Goal: Transaction & Acquisition: Purchase product/service

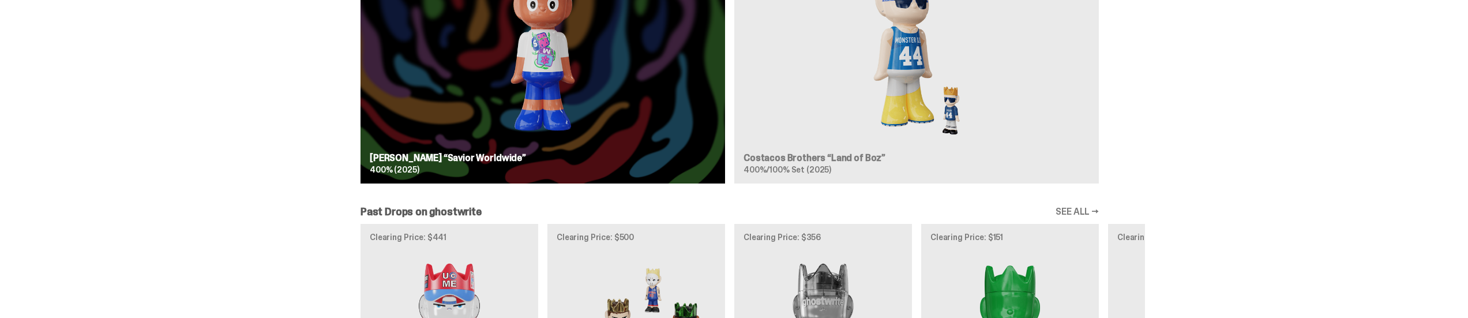
scroll to position [1230, 0]
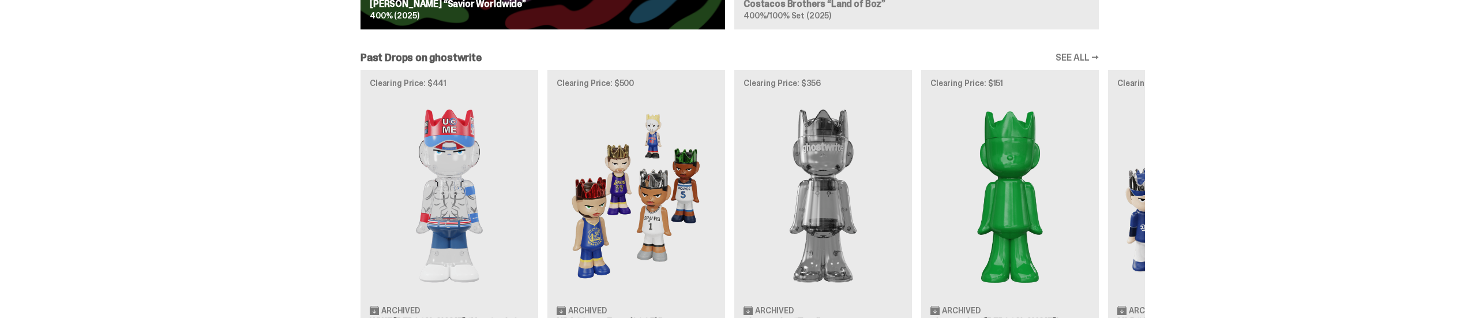
click at [1076, 55] on link "SEE ALL →" at bounding box center [1077, 57] width 43 height 9
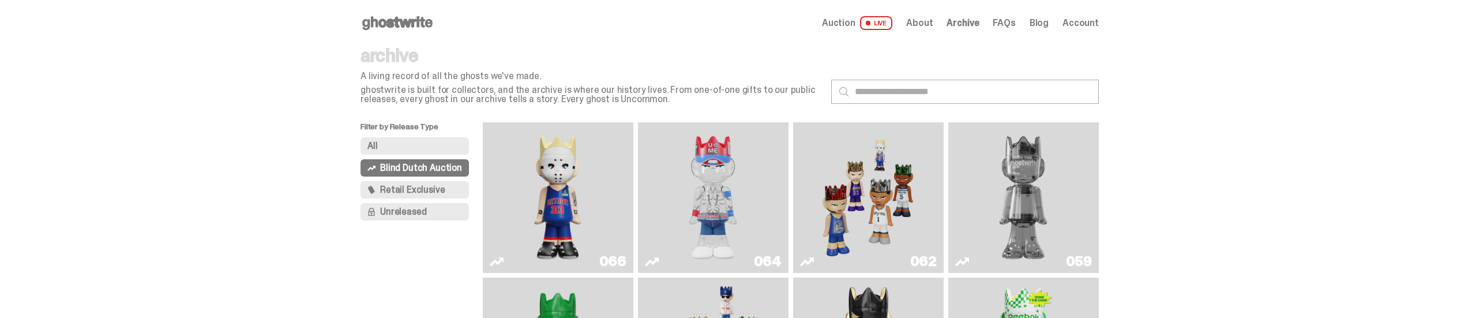
click at [444, 185] on span "Retail Exclusive" at bounding box center [412, 189] width 65 height 9
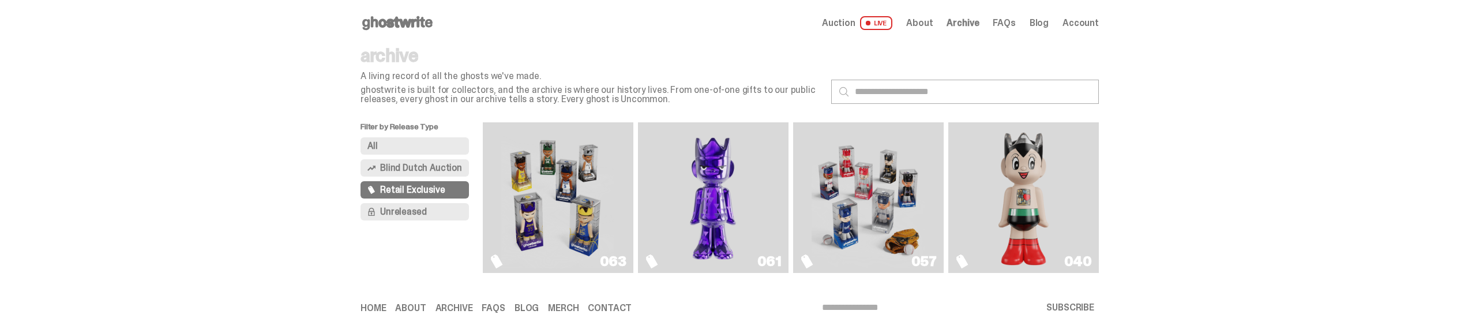
click at [432, 167] on span "Blind Dutch Auction" at bounding box center [421, 167] width 82 height 9
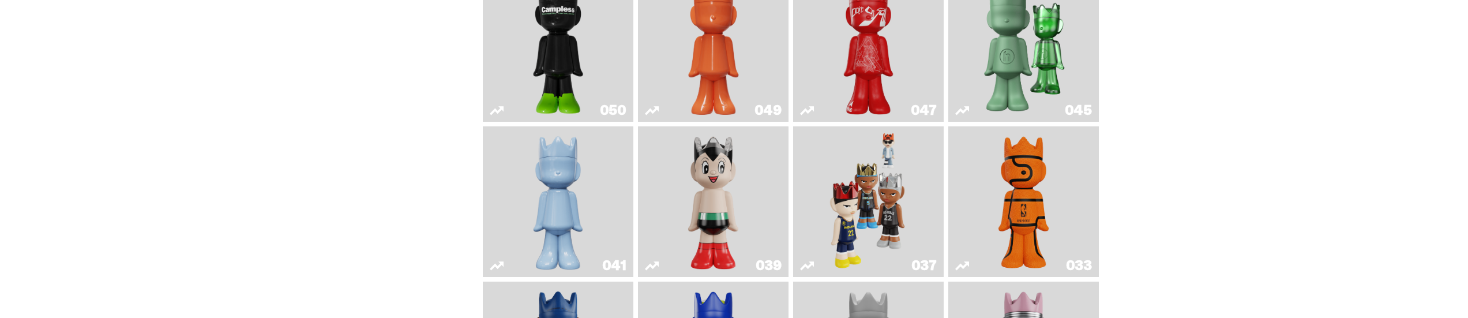
scroll to position [615, 0]
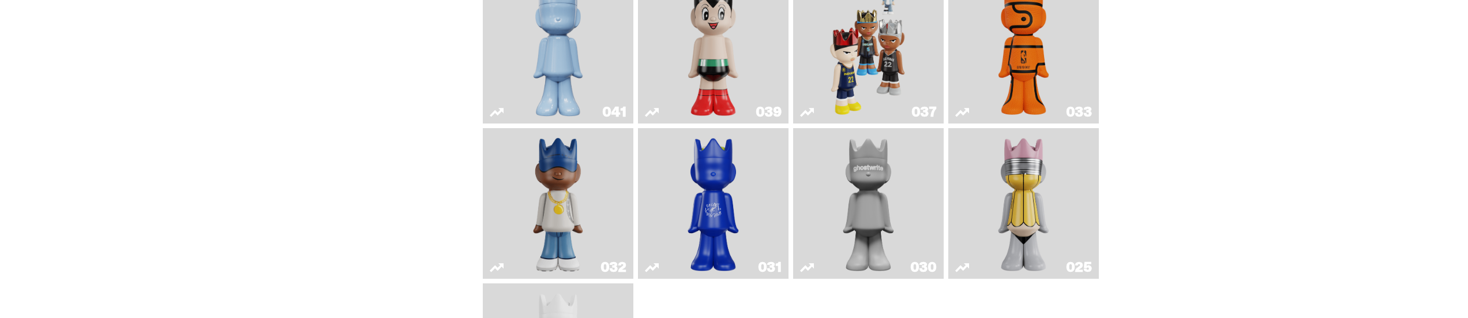
click at [854, 197] on img "One" at bounding box center [869, 203] width 80 height 141
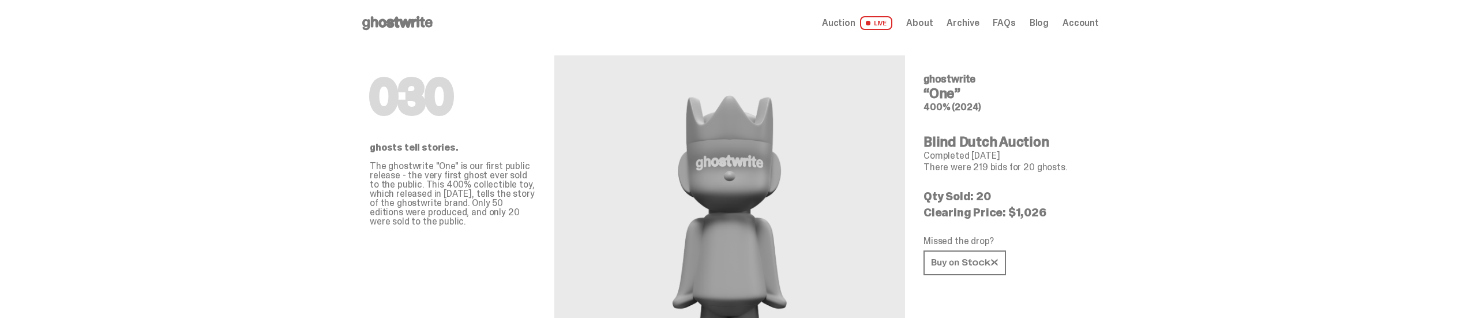
scroll to position [154, 0]
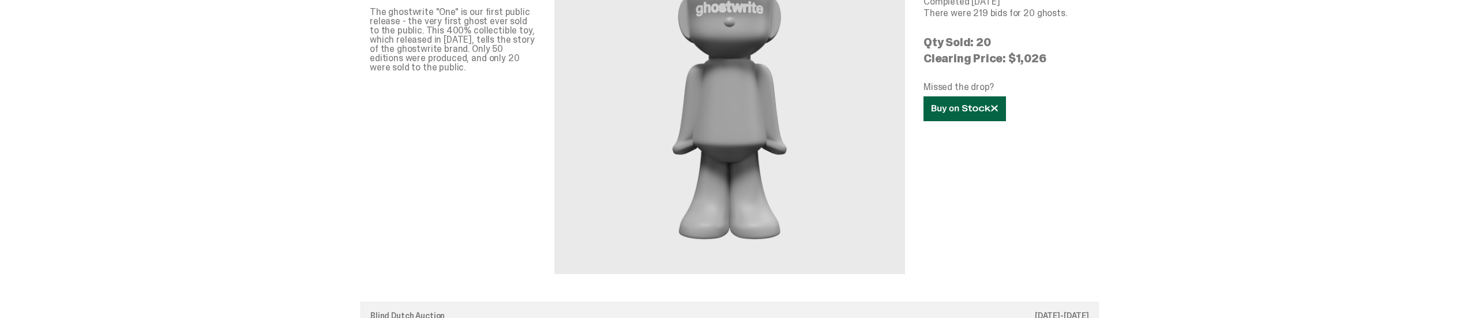
click at [971, 111] on icon at bounding box center [965, 108] width 66 height 9
